Goal: Transaction & Acquisition: Download file/media

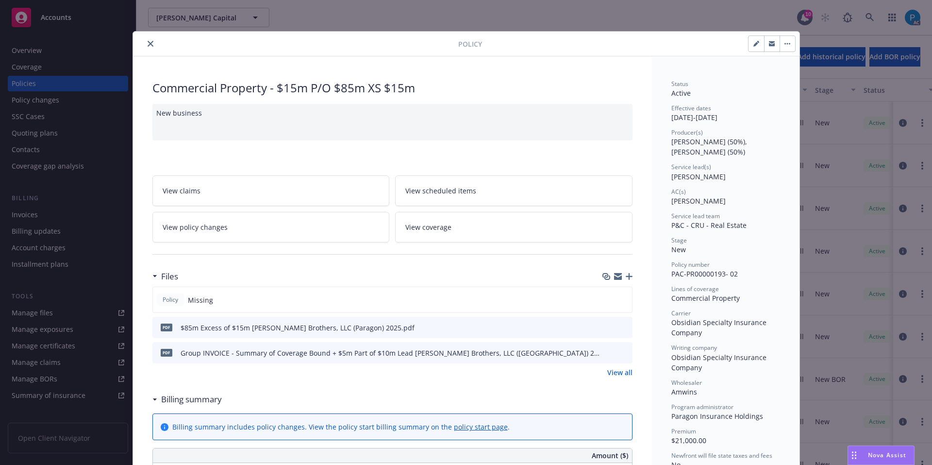
click at [78, 14] on div "Policy Commercial Property - $15m P/O $85m XS $15m New business View claims Vie…" at bounding box center [466, 232] width 932 height 465
click at [145, 45] on button "close" at bounding box center [151, 44] width 12 height 12
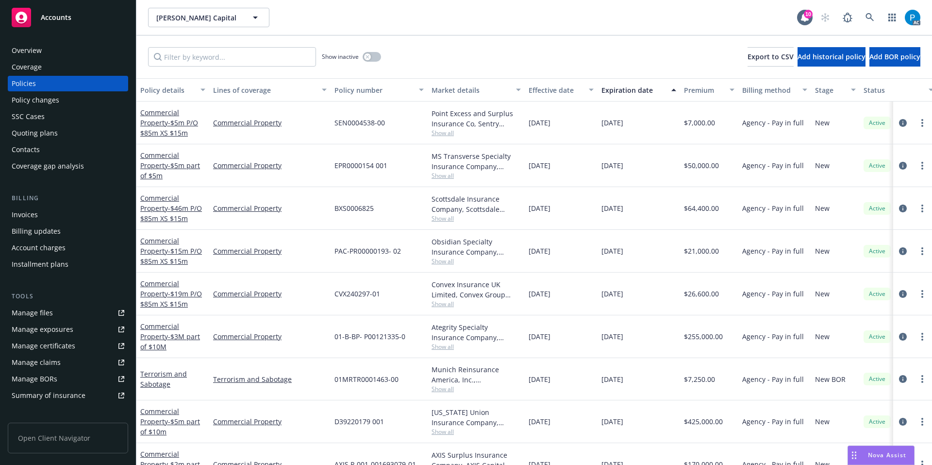
click at [72, 17] on div "Accounts" at bounding box center [68, 17] width 113 height 19
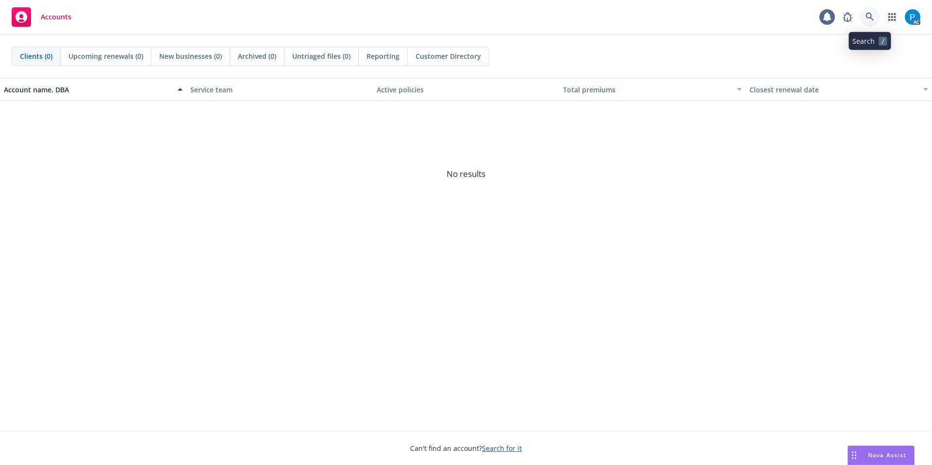
click at [876, 9] on link at bounding box center [869, 16] width 19 height 19
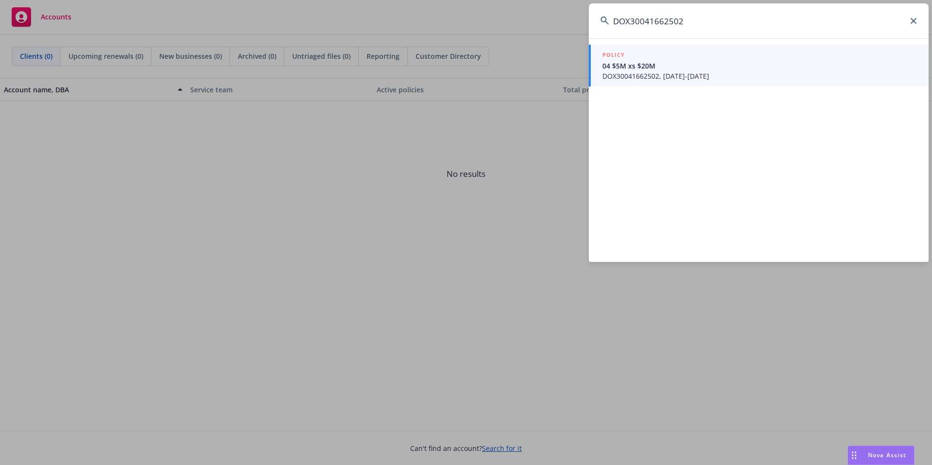
type input "DOX30041662502"
click at [708, 60] on div "POLICY" at bounding box center [759, 55] width 315 height 11
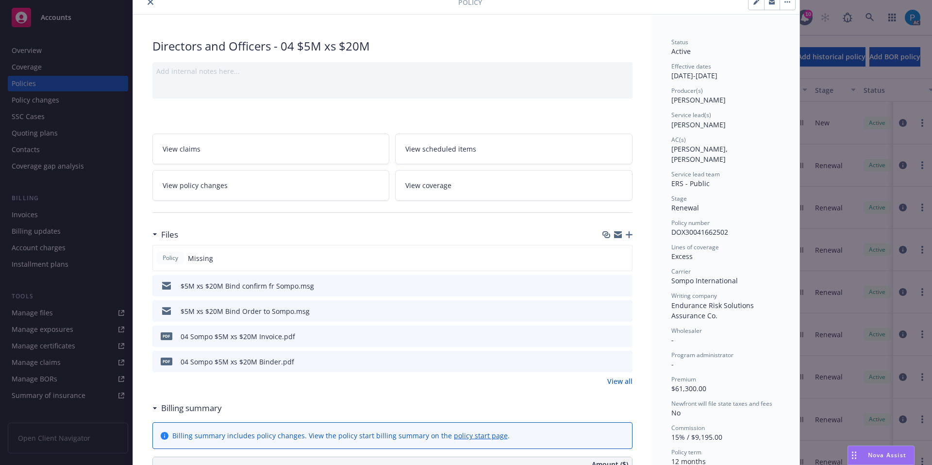
scroll to position [97, 0]
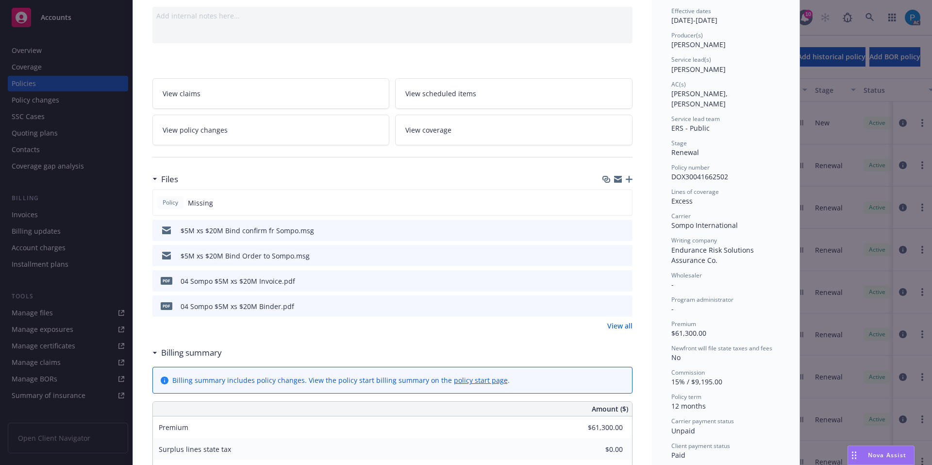
click at [600, 277] on div "pdf 04 Sompo $5M xs $20M Invoice.pdf" at bounding box center [392, 280] width 480 height 21
click at [604, 278] on icon "download file" at bounding box center [607, 280] width 8 height 8
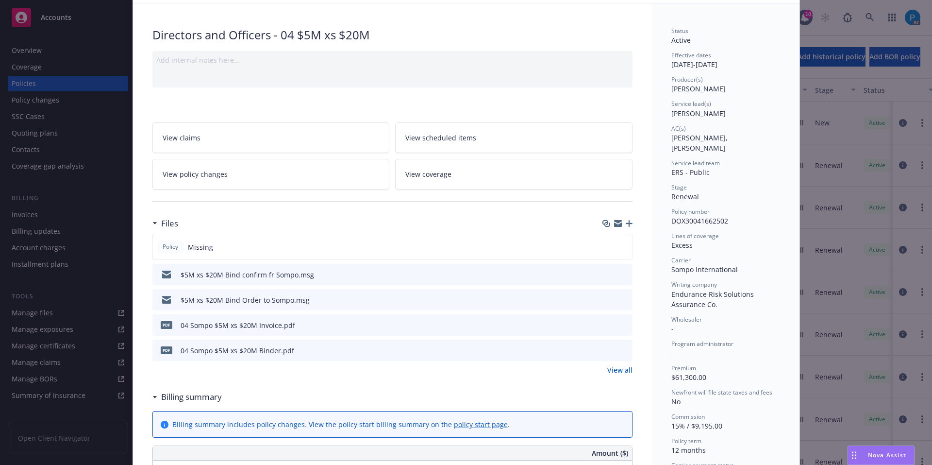
scroll to position [0, 0]
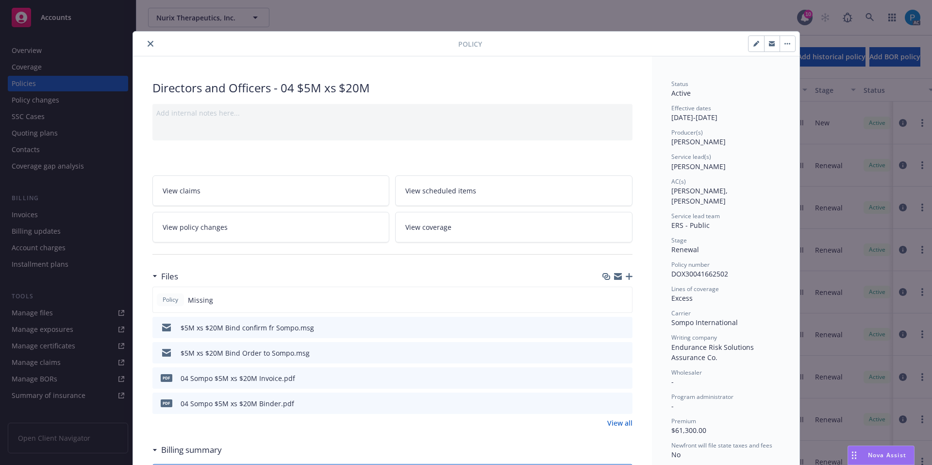
click at [145, 38] on button "close" at bounding box center [151, 44] width 12 height 12
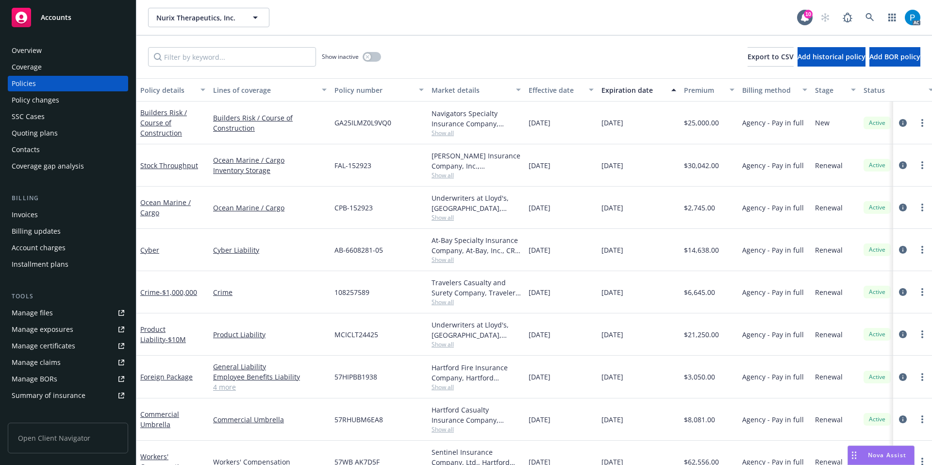
click at [42, 218] on div "Invoices" at bounding box center [68, 215] width 113 height 16
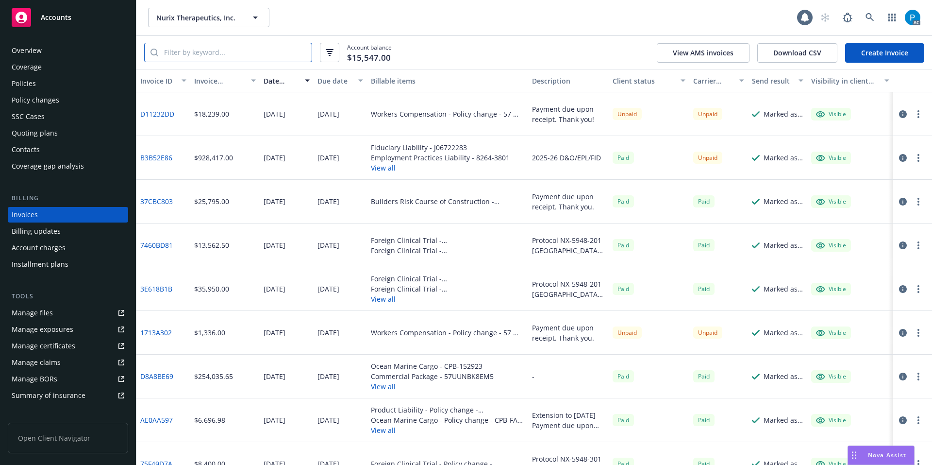
click at [211, 58] on input "search" at bounding box center [234, 52] width 153 height 18
paste input "B3B52E86"
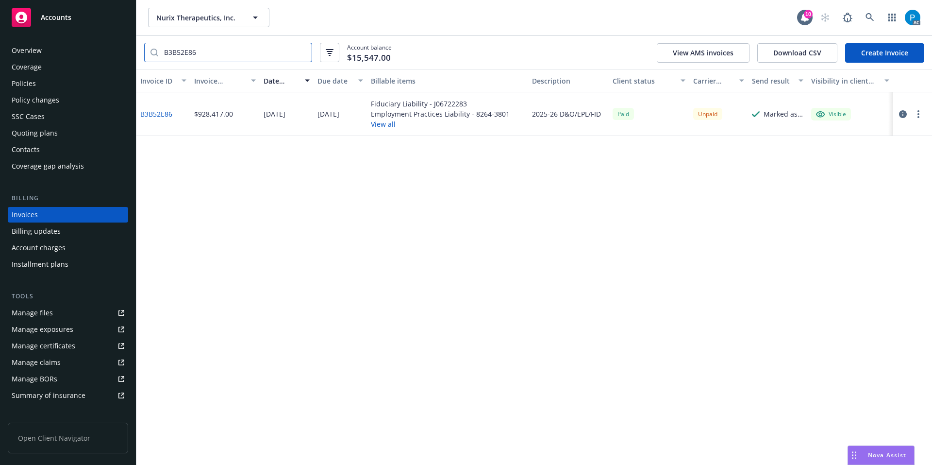
type input "B3B52E86"
click at [904, 112] on icon "button" at bounding box center [903, 114] width 8 height 8
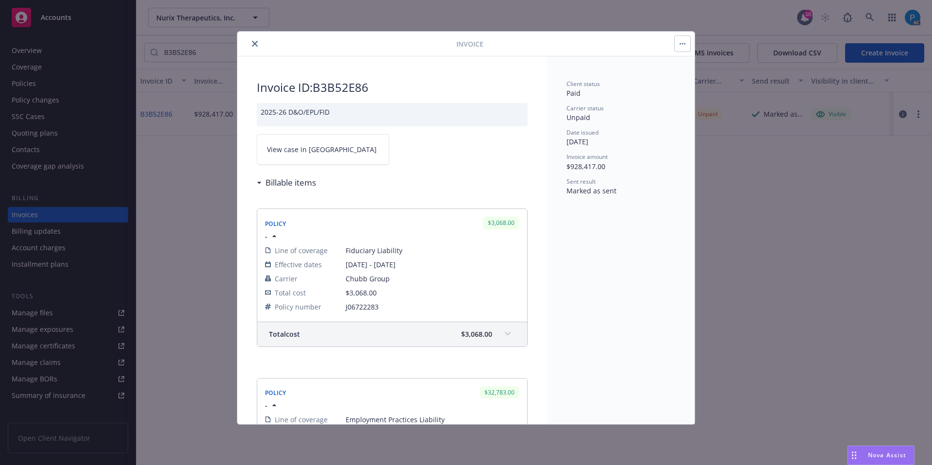
click at [339, 146] on link "View case in [GEOGRAPHIC_DATA]" at bounding box center [323, 149] width 133 height 31
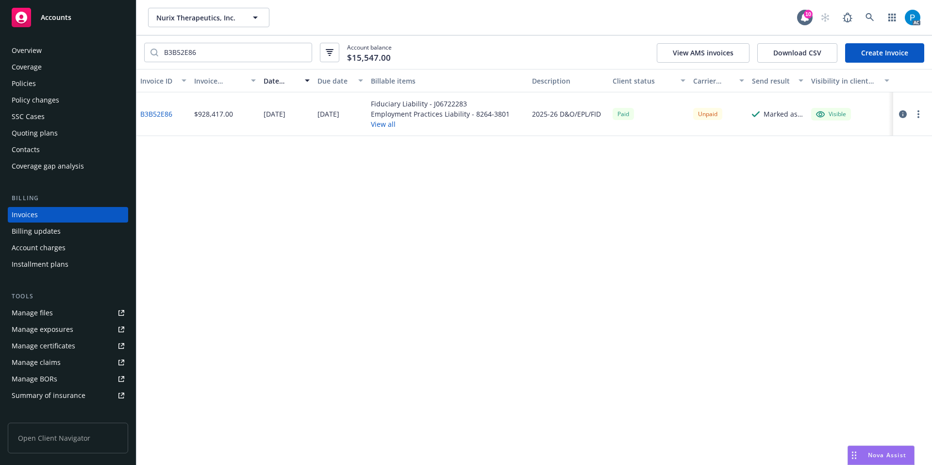
click at [88, 21] on div "Accounts" at bounding box center [68, 17] width 113 height 19
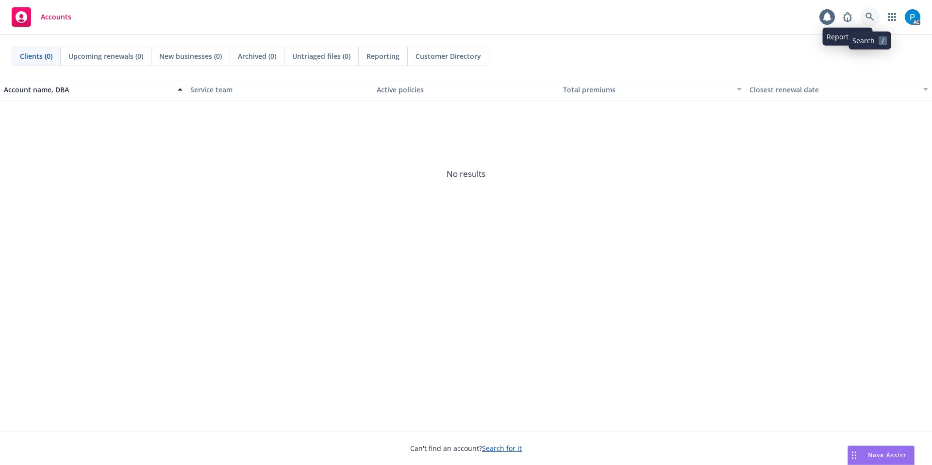
click at [867, 17] on icon at bounding box center [870, 17] width 8 height 8
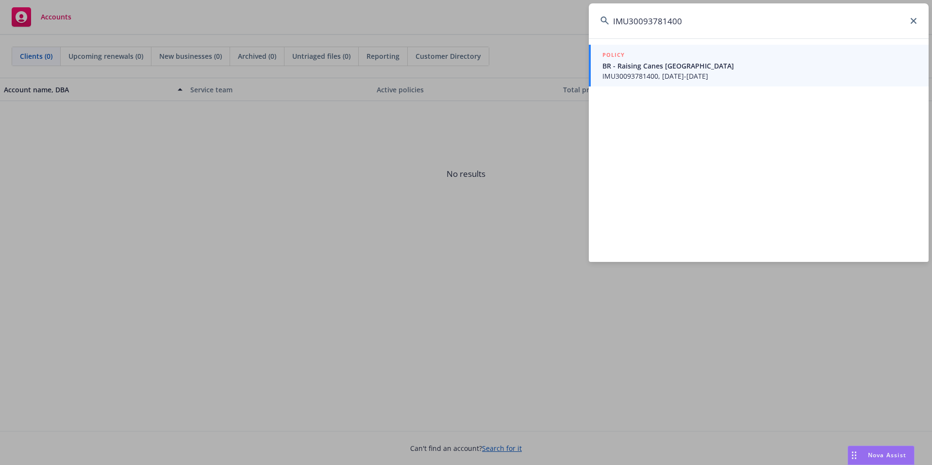
type input "IMU30093781400"
click at [733, 61] on span "BR - Raising Canes [GEOGRAPHIC_DATA]" at bounding box center [759, 66] width 315 height 10
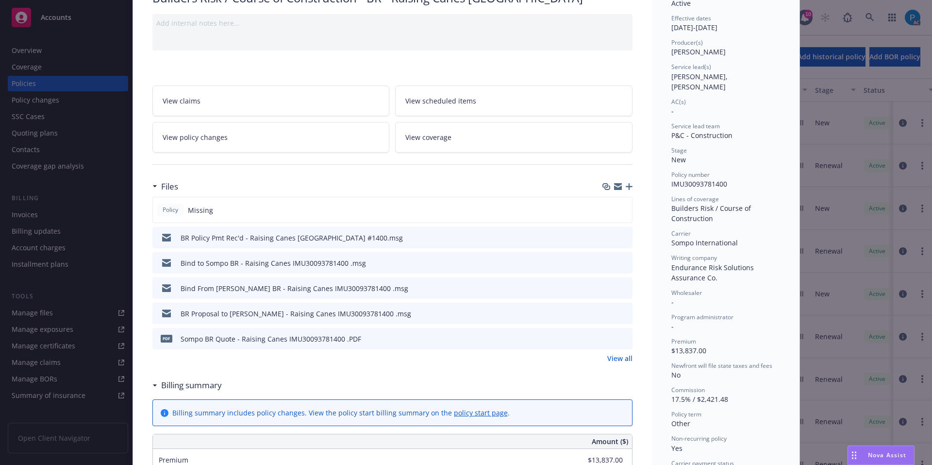
scroll to position [97, 0]
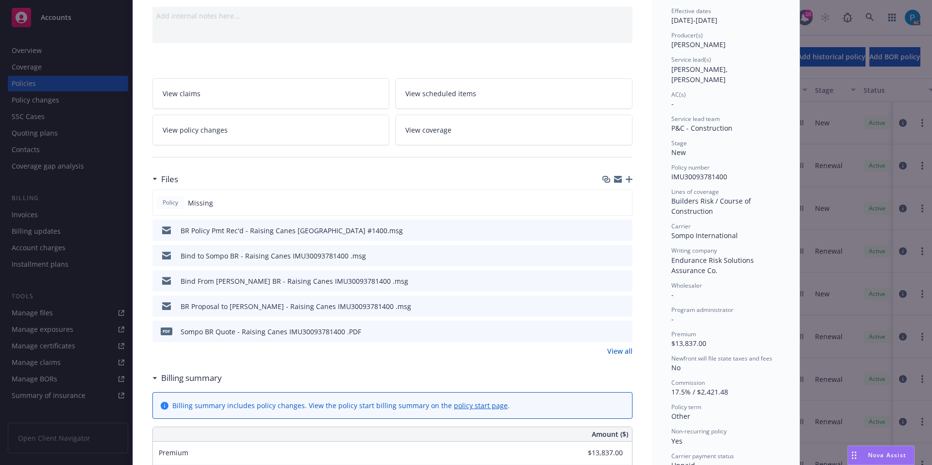
click at [63, 15] on div "Policy Builders Risk / Course of Construction - BR - Raising Canes [GEOGRAPHIC_…" at bounding box center [466, 232] width 932 height 465
click at [64, 16] on div "Policy Builders Risk / Course of Construction - BR - Raising Canes [GEOGRAPHIC_…" at bounding box center [466, 232] width 932 height 465
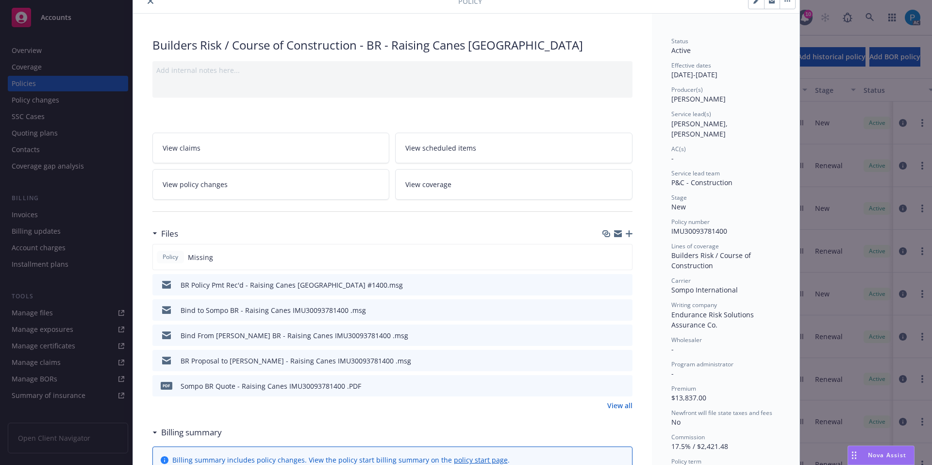
scroll to position [0, 0]
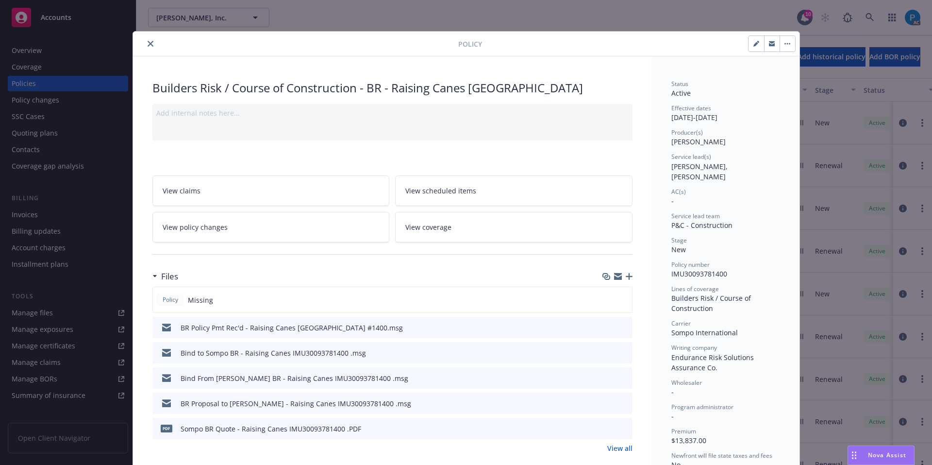
click at [148, 44] on icon "close" at bounding box center [151, 44] width 6 height 6
click at [63, 20] on span "Accounts" at bounding box center [56, 18] width 31 height 8
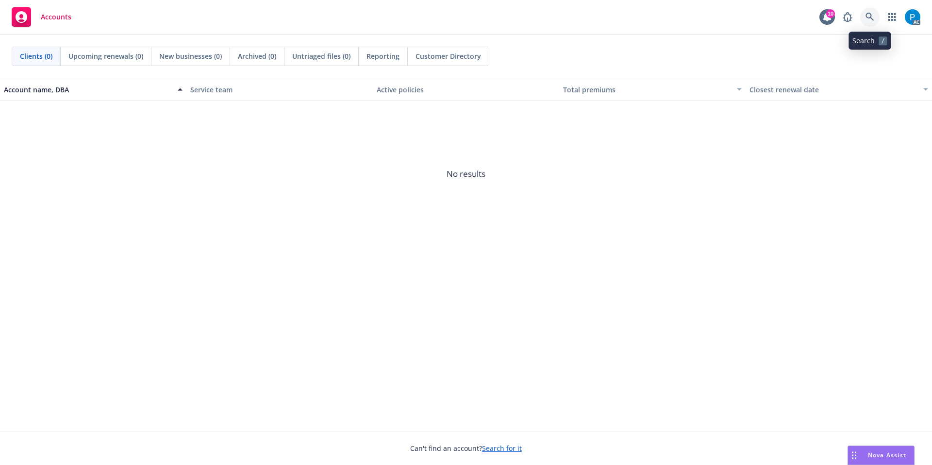
click at [866, 14] on icon at bounding box center [870, 17] width 9 height 9
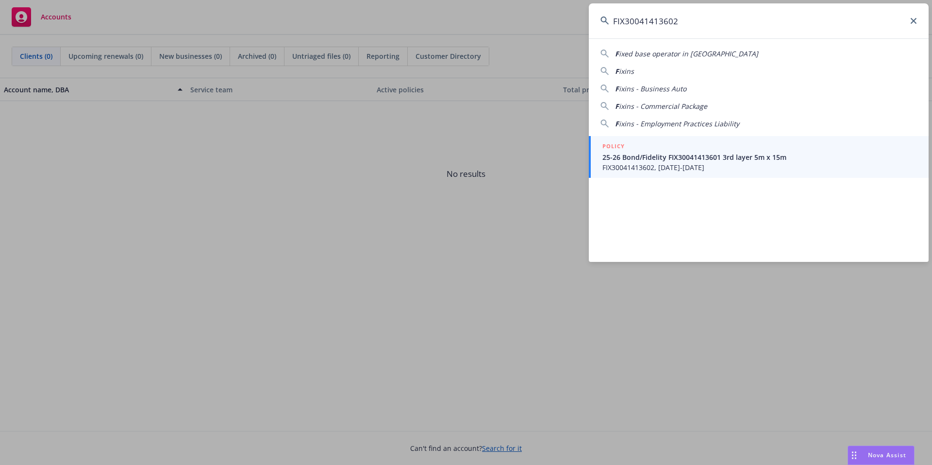
type input "FIX30041413602"
click at [653, 151] on div "POLICY" at bounding box center [759, 146] width 315 height 11
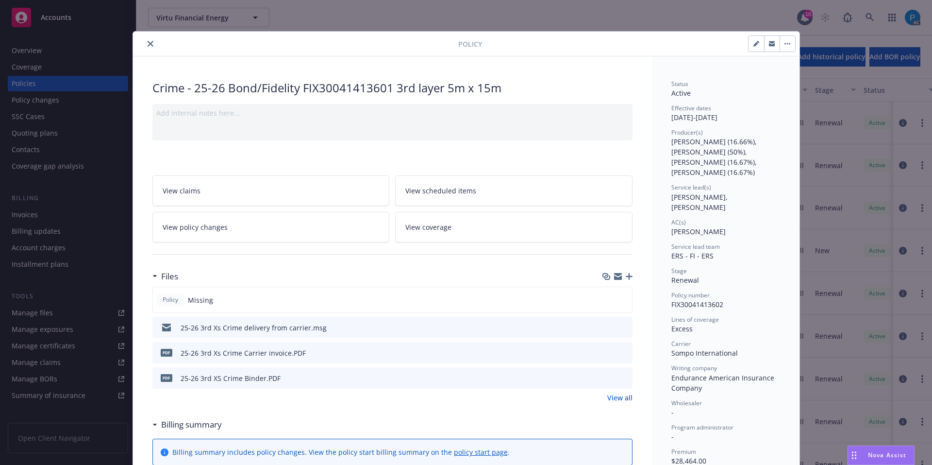
click at [606, 347] on button "download file" at bounding box center [607, 352] width 10 height 10
click at [148, 42] on icon "close" at bounding box center [151, 44] width 6 height 6
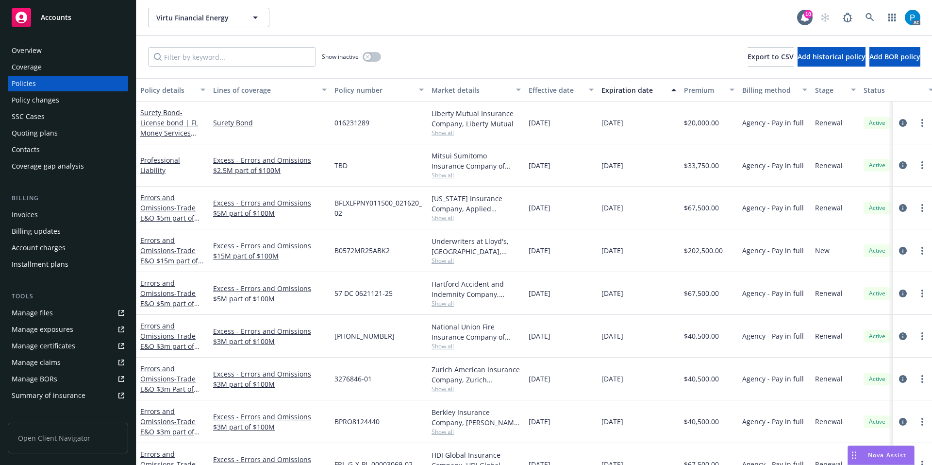
click at [57, 208] on div "Invoices" at bounding box center [68, 215] width 113 height 16
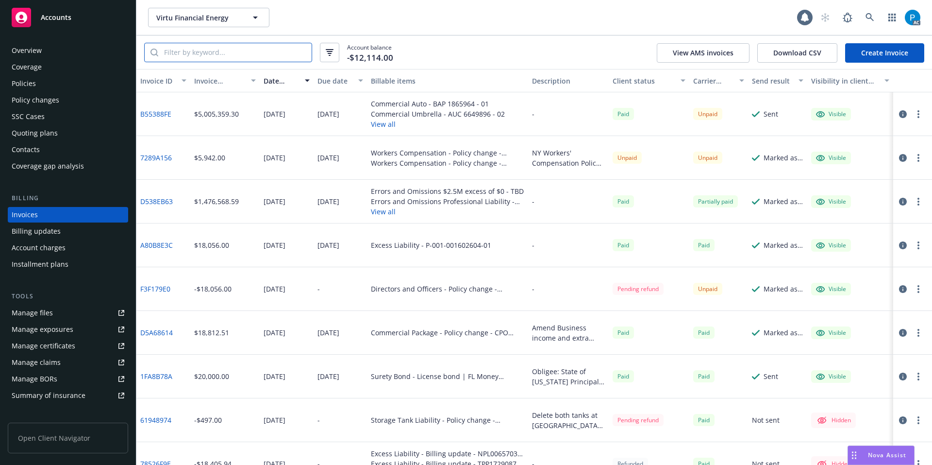
click at [230, 54] on input "search" at bounding box center [234, 52] width 153 height 18
paste input "FIX30041413602"
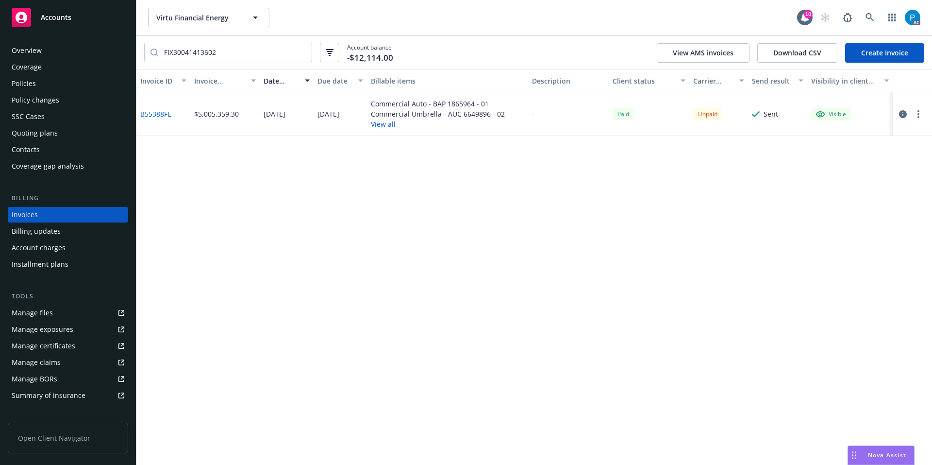
click at [903, 115] on icon "button" at bounding box center [903, 114] width 8 height 8
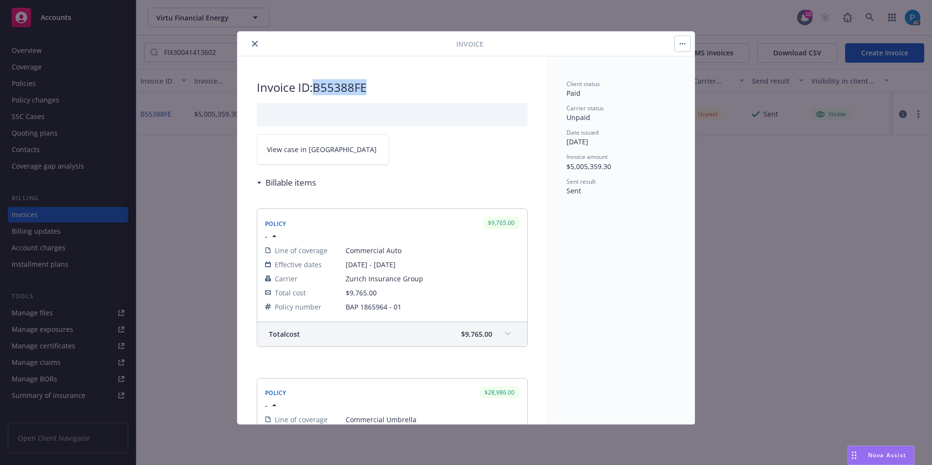
drag, startPoint x: 372, startPoint y: 83, endPoint x: 318, endPoint y: 88, distance: 55.1
click at [318, 88] on h2 "Invoice ID: B55388FE" at bounding box center [392, 88] width 271 height 16
copy h2 "B55388FE"
click at [257, 39] on button "close" at bounding box center [255, 44] width 12 height 12
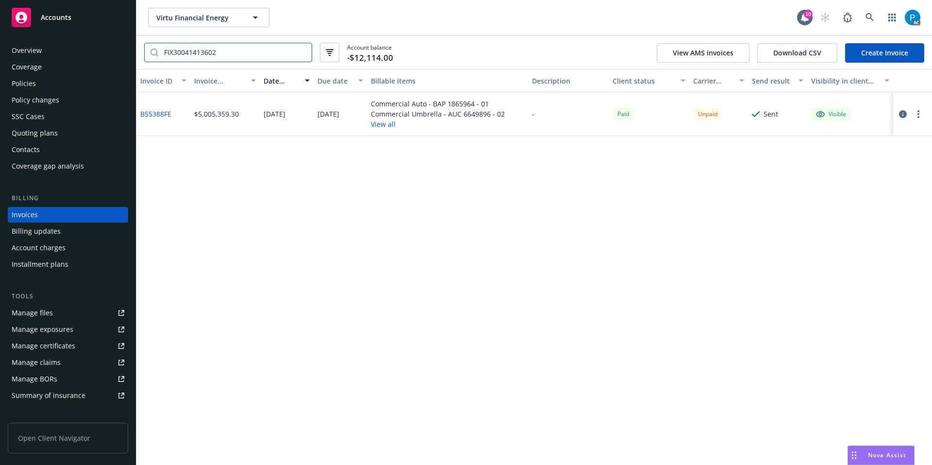
click at [235, 51] on input "FIX30041413602" at bounding box center [234, 52] width 153 height 18
paste input "5019"
type input "FIX30041501902"
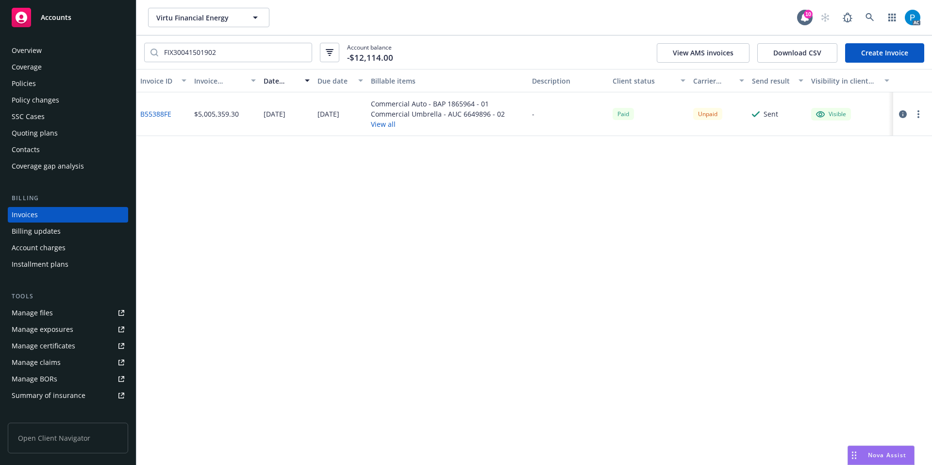
click at [35, 84] on div "Policies" at bounding box center [68, 84] width 113 height 16
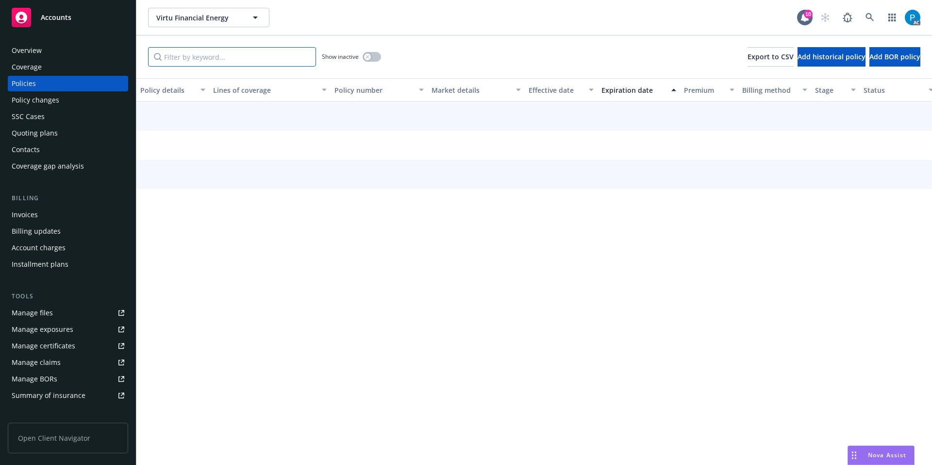
click at [203, 58] on input "Filter by keyword..." at bounding box center [232, 56] width 168 height 19
paste input "FIX30041501902"
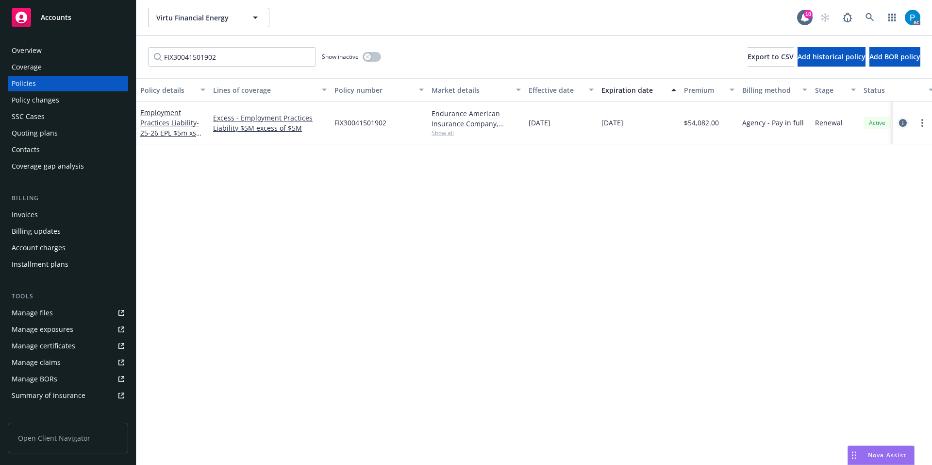
click at [904, 122] on icon "circleInformation" at bounding box center [903, 123] width 8 height 8
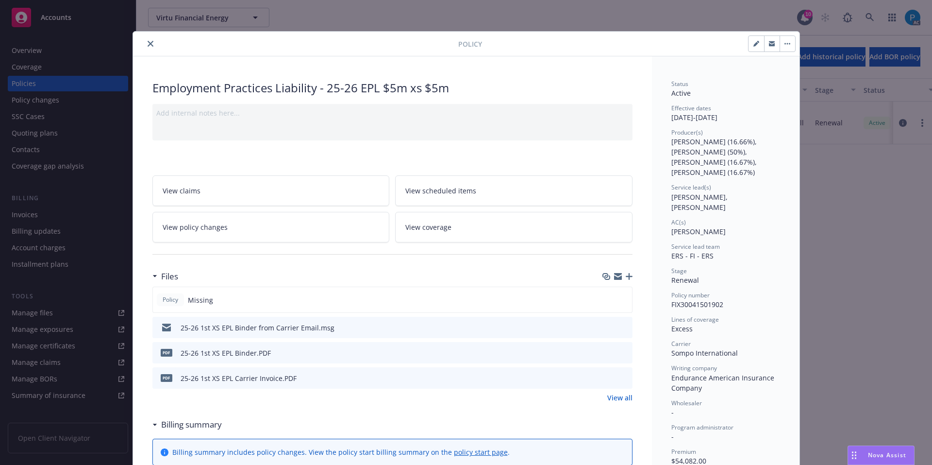
click at [605, 373] on icon "download file" at bounding box center [607, 377] width 8 height 8
click at [150, 44] on button "close" at bounding box center [151, 44] width 12 height 12
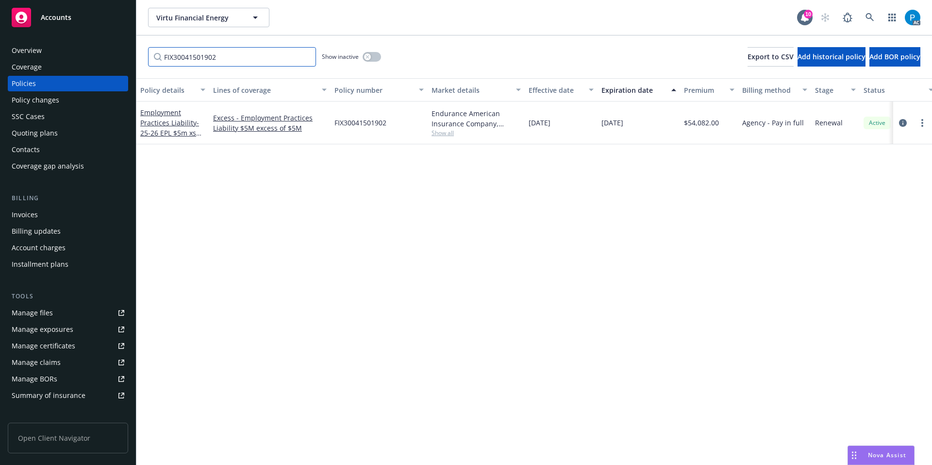
click at [202, 60] on input "FIX30041501902" at bounding box center [232, 56] width 168 height 19
paste input "8274"
click at [901, 123] on icon "circleInformation" at bounding box center [903, 123] width 8 height 8
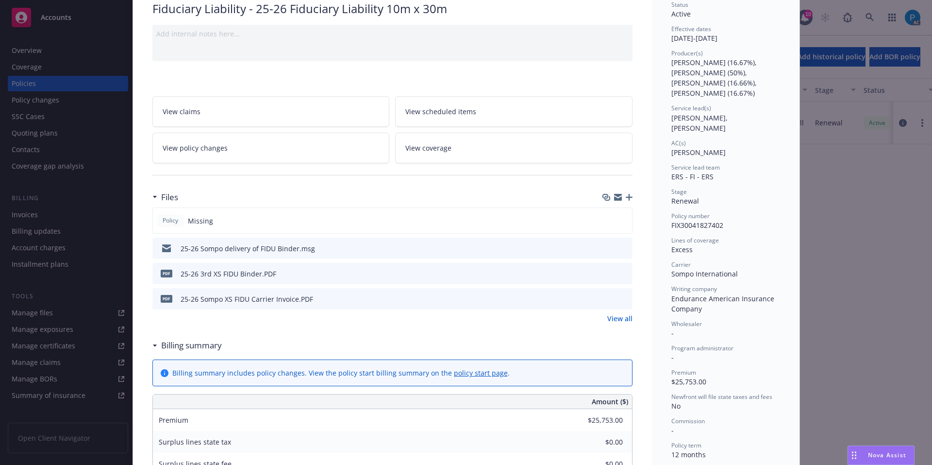
scroll to position [97, 0]
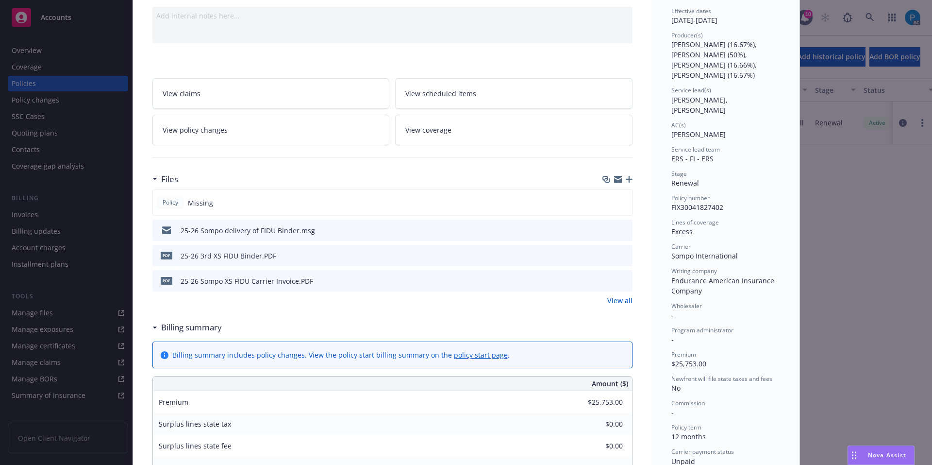
click at [605, 281] on icon "download file" at bounding box center [607, 280] width 8 height 8
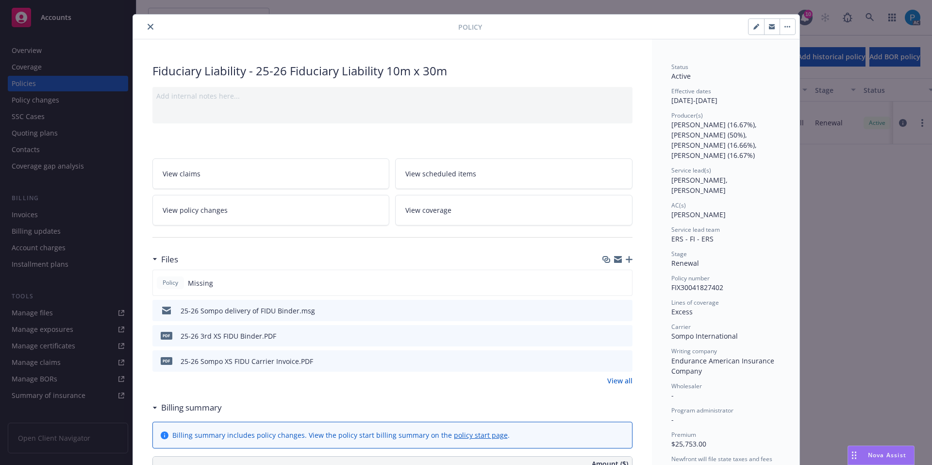
scroll to position [0, 0]
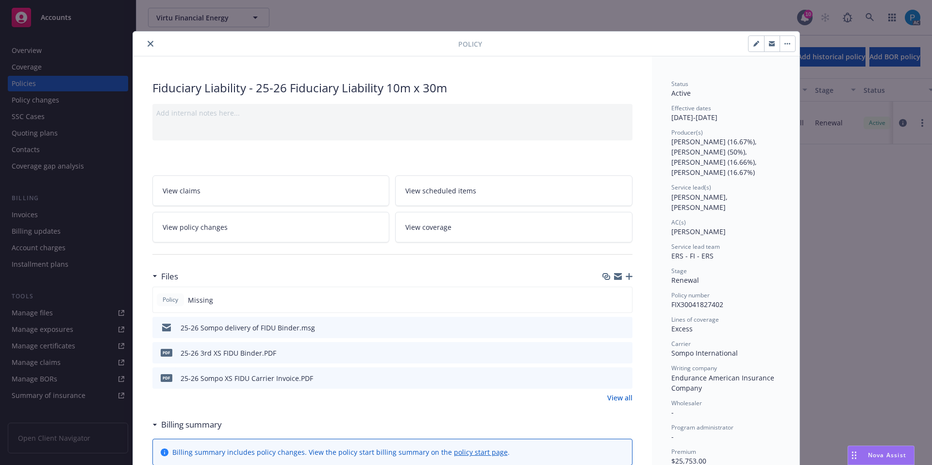
click at [148, 44] on icon "close" at bounding box center [151, 44] width 6 height 6
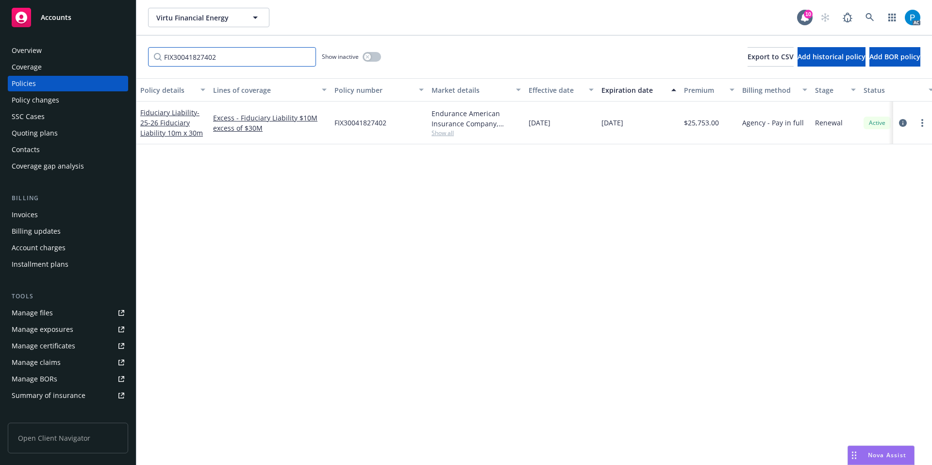
click at [211, 51] on input "FIX30041827402" at bounding box center [232, 56] width 168 height 19
paste input "CVX30092666800"
type input "CVX30092666800"
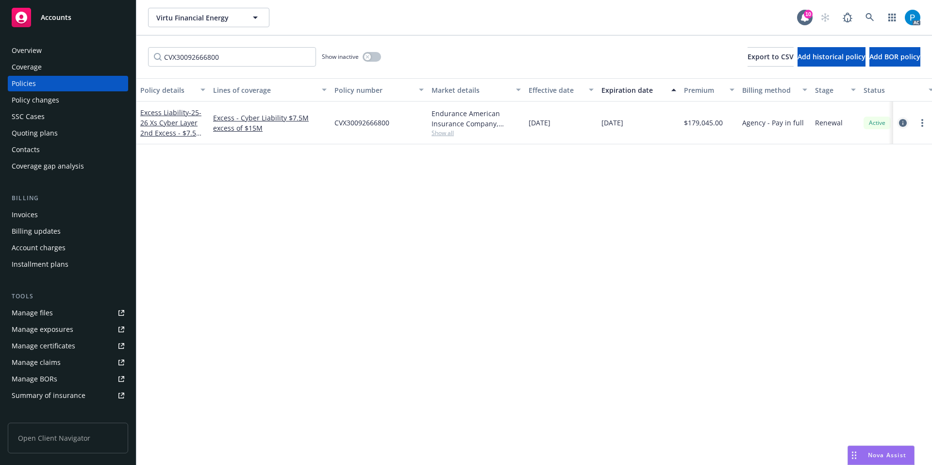
click at [906, 125] on icon "circleInformation" at bounding box center [903, 123] width 8 height 8
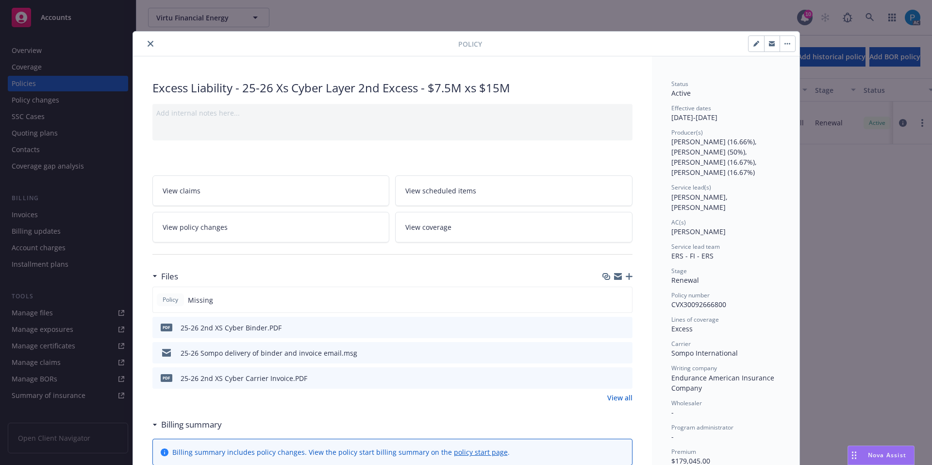
click at [603, 374] on icon "download file" at bounding box center [607, 377] width 8 height 8
click at [604, 379] on icon "download file" at bounding box center [607, 377] width 8 height 8
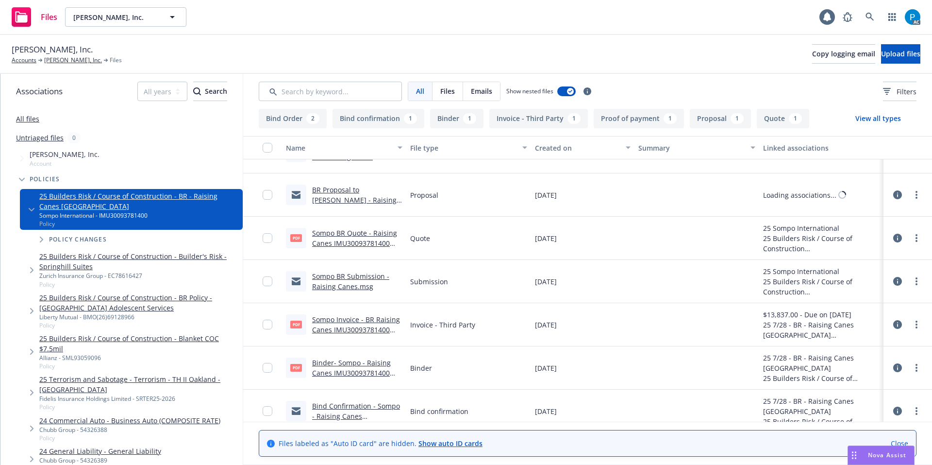
scroll to position [126, 0]
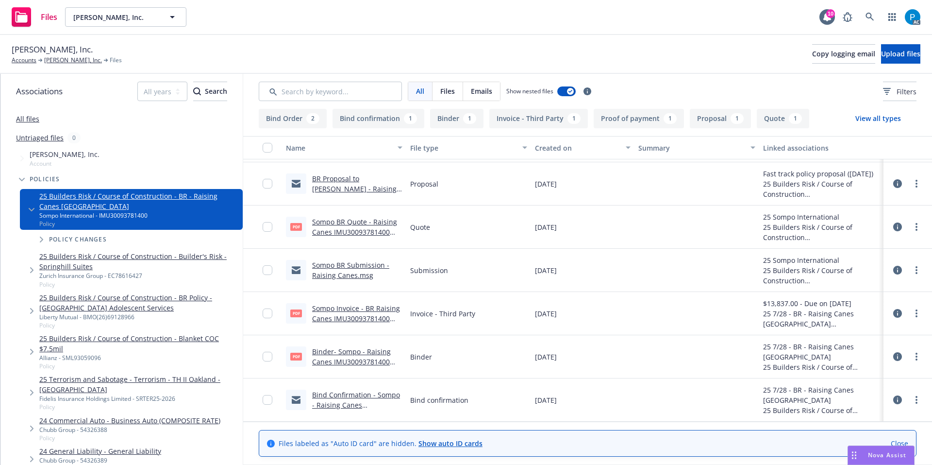
click at [348, 313] on div "Sompo Invoice - BR Raising Canes IMU30093781400 .pdf" at bounding box center [357, 313] width 90 height 20
click at [352, 307] on link "Sompo Invoice - BR Raising Canes IMU30093781400 .pdf" at bounding box center [356, 318] width 88 height 30
